Goal: Task Accomplishment & Management: Manage account settings

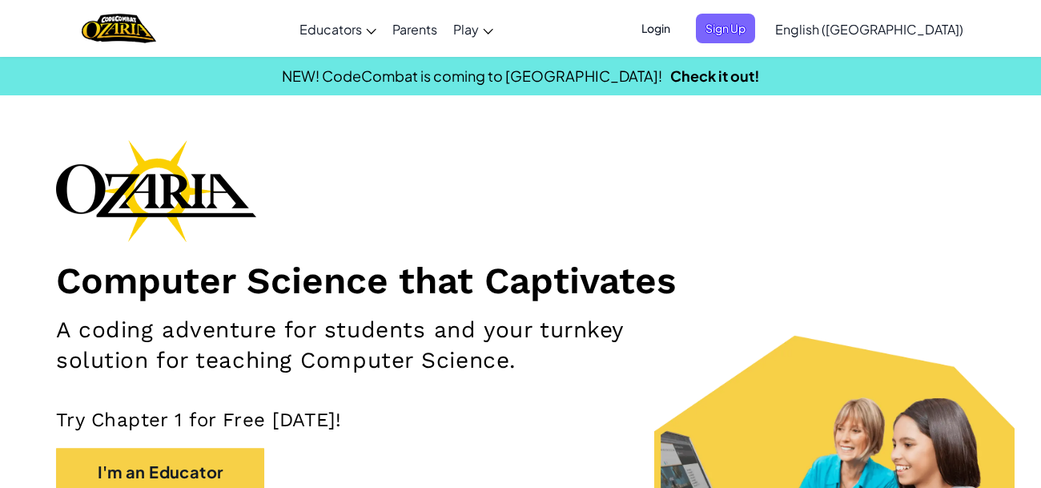
click at [680, 31] on span "Login" at bounding box center [656, 29] width 48 height 30
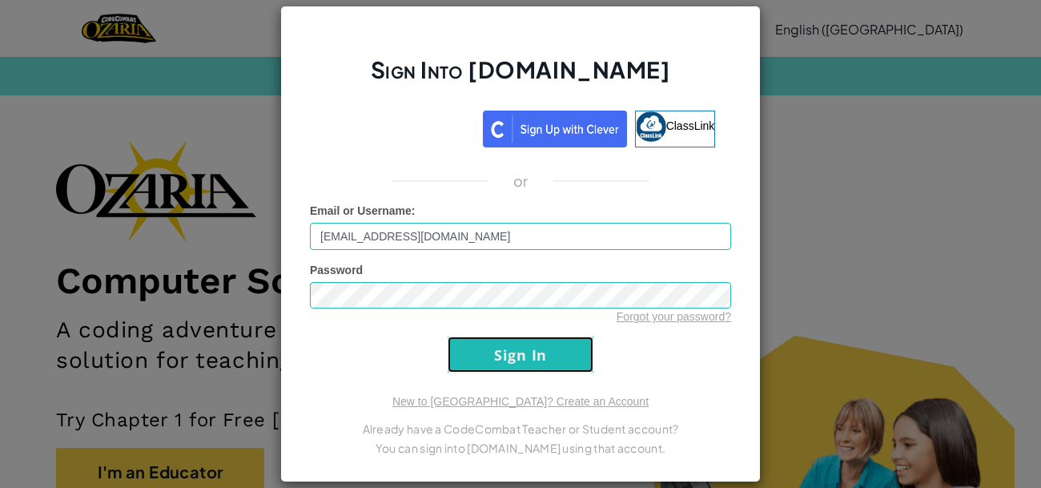
click at [492, 344] on input "Sign In" at bounding box center [521, 354] width 146 height 36
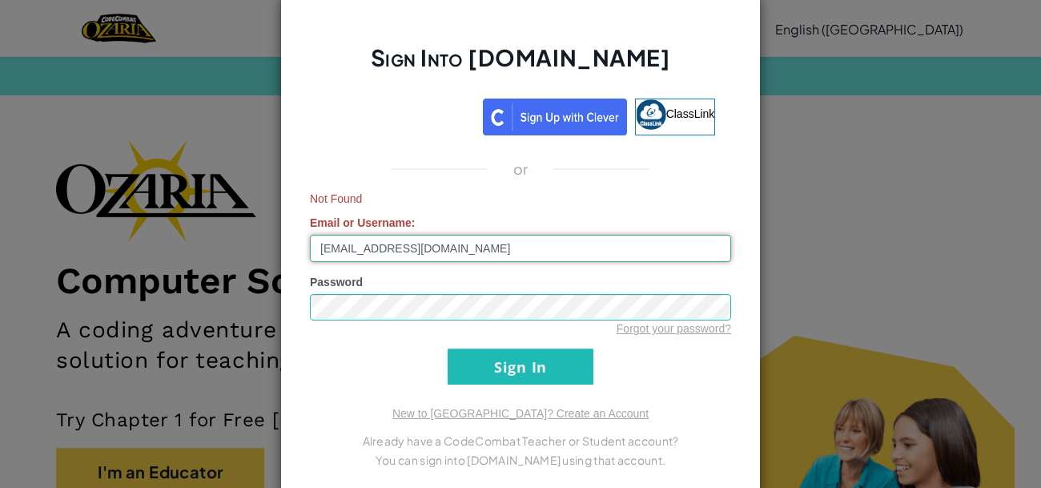
click at [349, 254] on input "[EMAIL_ADDRESS][DOMAIN_NAME]" at bounding box center [520, 248] width 421 height 27
type input "[EMAIL_ADDRESS][DOMAIN_NAME]"
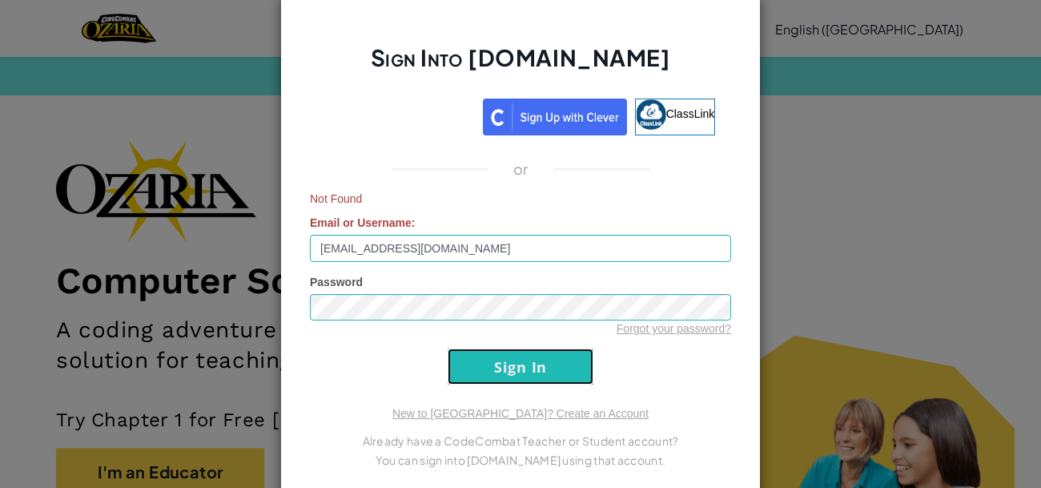
click at [485, 352] on input "Sign In" at bounding box center [521, 366] width 146 height 36
